Goal: Share content: Share content

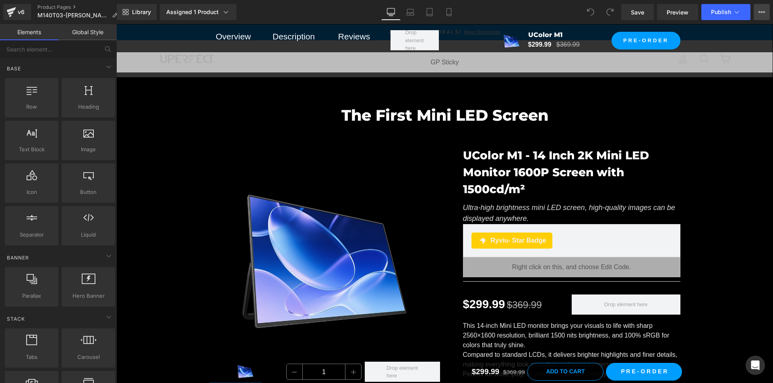
click at [761, 12] on icon at bounding box center [762, 12] width 2 height 2
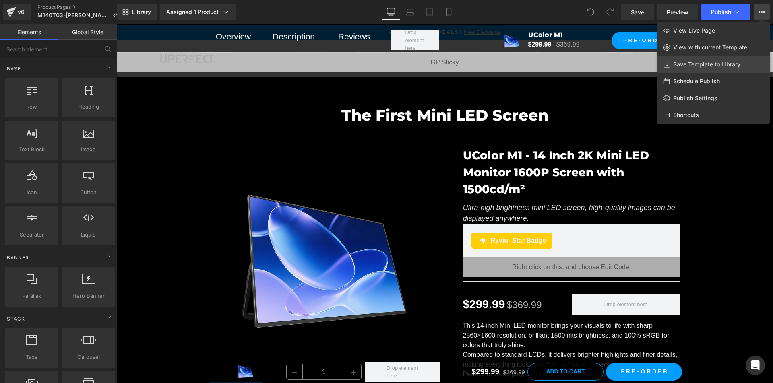
click at [714, 63] on span "Save Template to Library" at bounding box center [706, 64] width 67 height 7
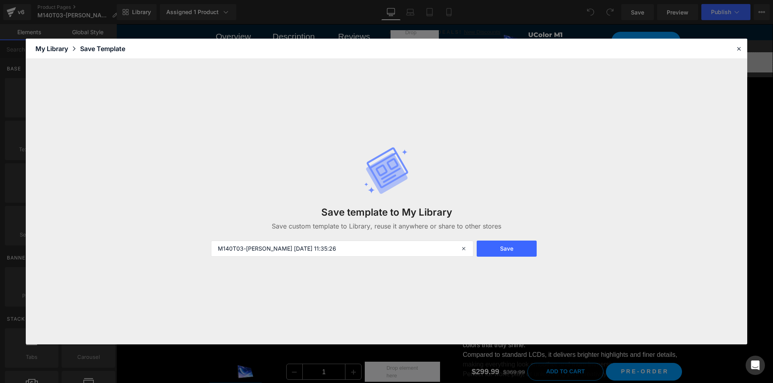
drag, startPoint x: 494, startPoint y: 250, endPoint x: 578, endPoint y: 212, distance: 91.7
click at [495, 250] on button "Save" at bounding box center [507, 249] width 60 height 16
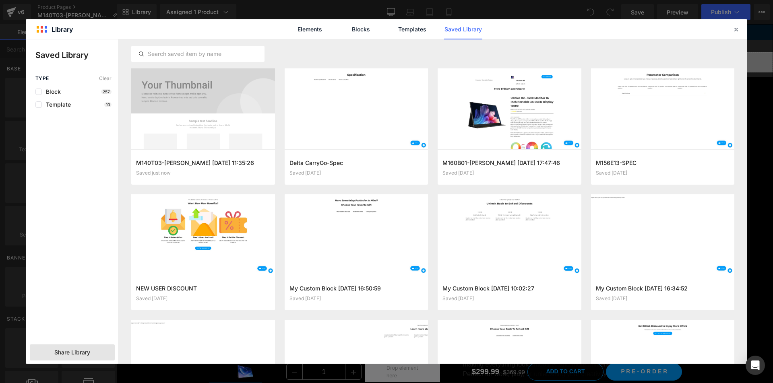
click at [74, 350] on span "Share Library" at bounding box center [72, 353] width 36 height 8
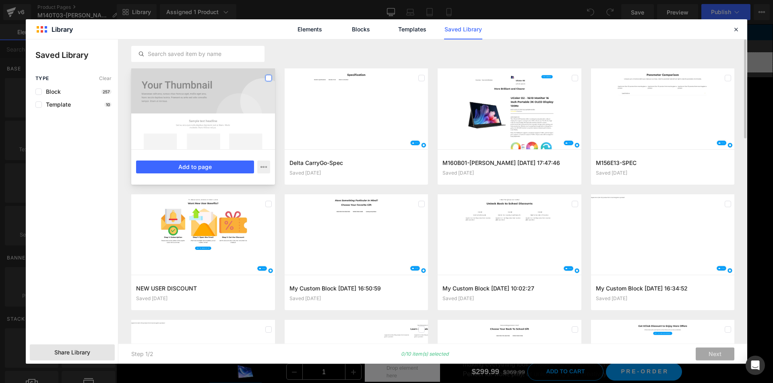
click at [268, 78] on label at bounding box center [268, 78] width 6 height 6
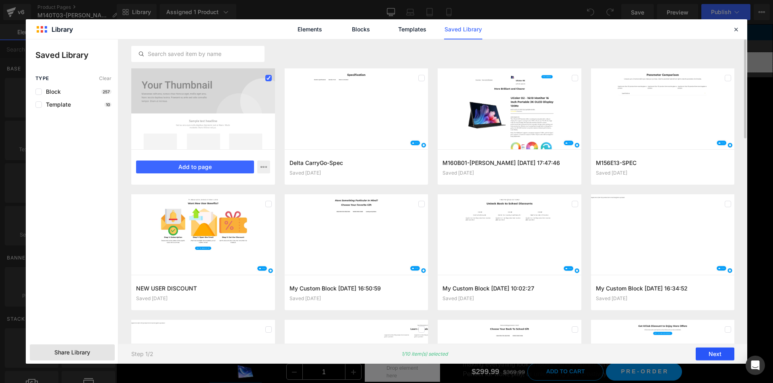
click at [706, 354] on button "Next" at bounding box center [715, 354] width 39 height 13
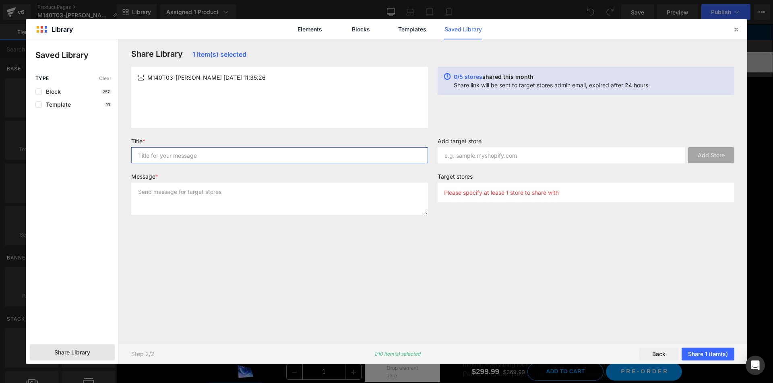
click at [262, 154] on input "text" at bounding box center [279, 155] width 297 height 16
type input "1"
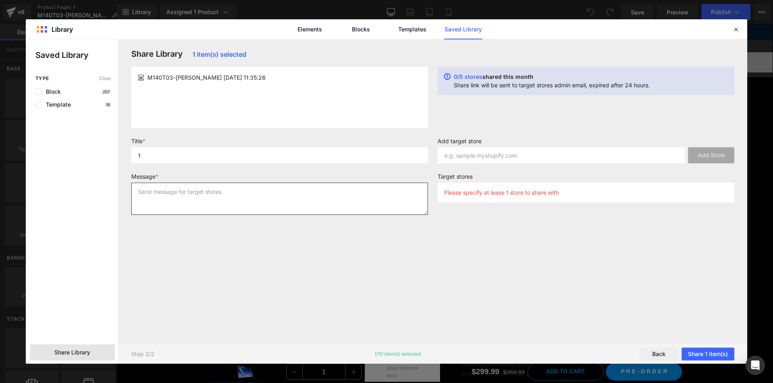
click at [220, 187] on textarea at bounding box center [279, 199] width 297 height 32
type textarea "1"
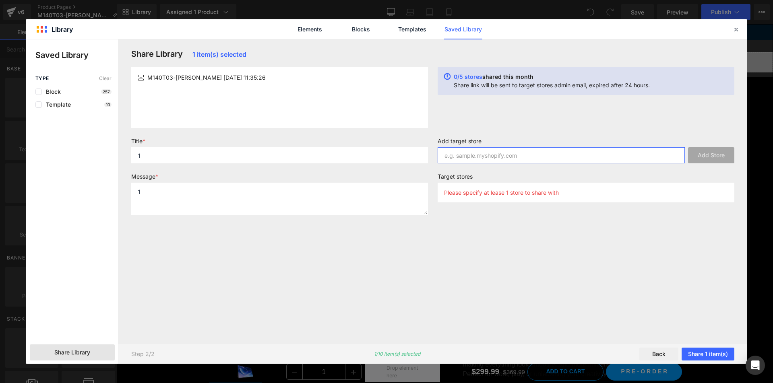
click at [489, 153] on input "text" at bounding box center [561, 155] width 247 height 16
click at [513, 160] on input "text" at bounding box center [561, 155] width 247 height 16
paste input "uperfectde"
type input "uperfectde"
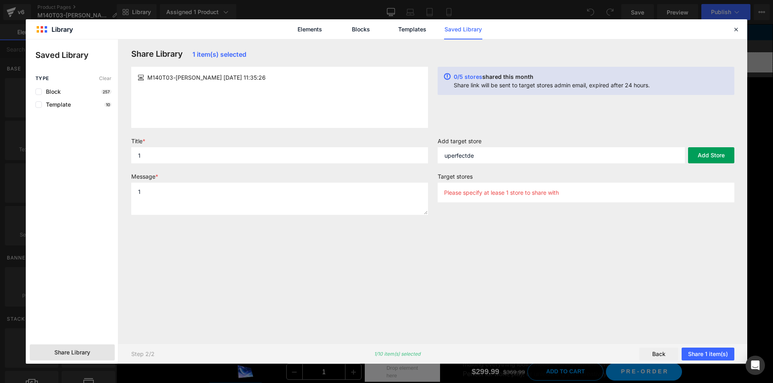
click at [712, 154] on button "Add Store" at bounding box center [711, 155] width 46 height 16
click at [709, 355] on button "Share 1 item(s)" at bounding box center [708, 354] width 53 height 13
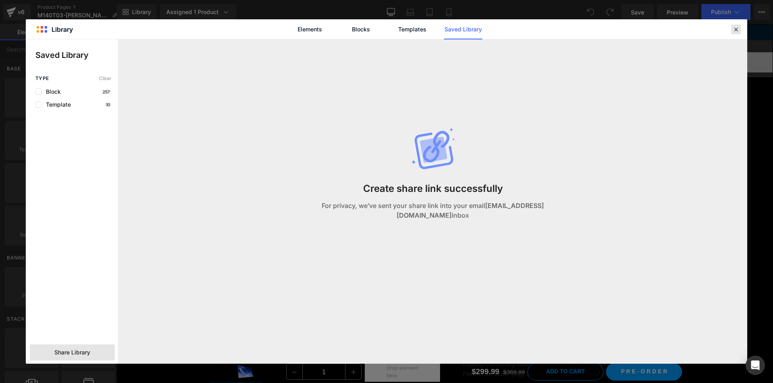
click at [738, 29] on icon at bounding box center [735, 29] width 7 height 7
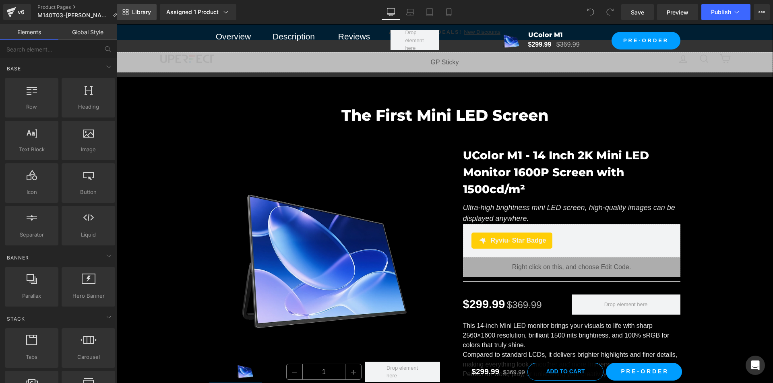
click at [141, 13] on span "Library" at bounding box center [141, 11] width 19 height 7
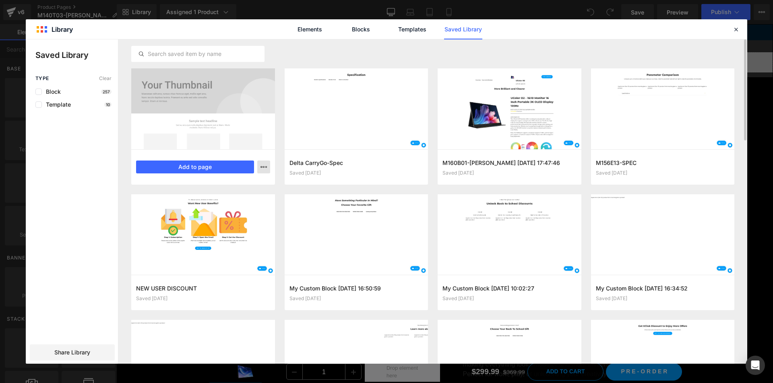
click at [264, 168] on icon "button" at bounding box center [263, 167] width 6 height 6
click at [244, 201] on div "Delete" at bounding box center [224, 202] width 92 height 17
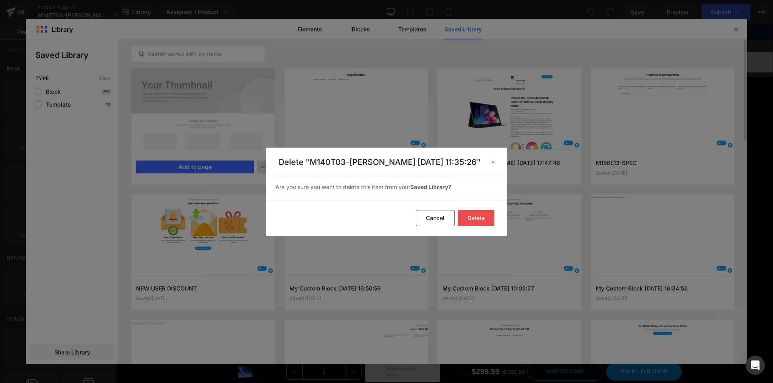
click at [474, 215] on button "Delete" at bounding box center [476, 218] width 37 height 16
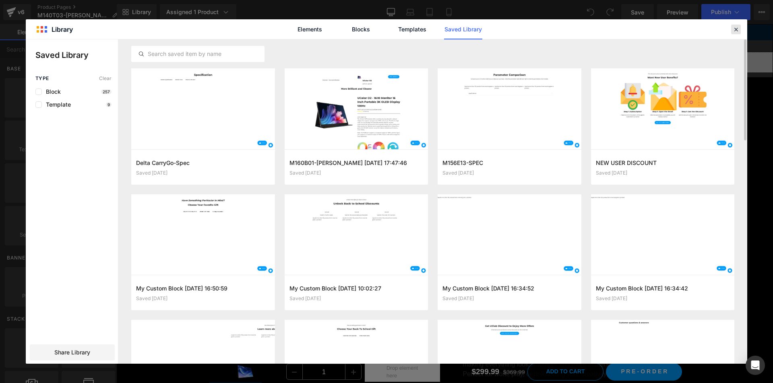
drag, startPoint x: 733, startPoint y: 29, endPoint x: 611, endPoint y: 3, distance: 124.8
click at [733, 29] on icon at bounding box center [735, 29] width 7 height 7
